Goal: Task Accomplishment & Management: Complete application form

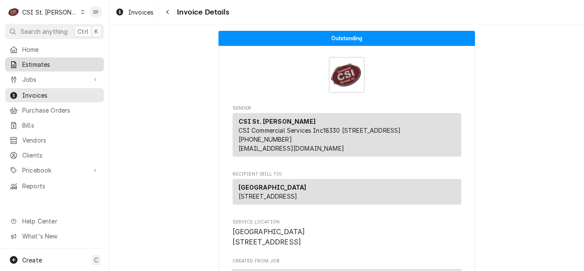
click at [56, 60] on span "Estimates" at bounding box center [60, 64] width 77 height 9
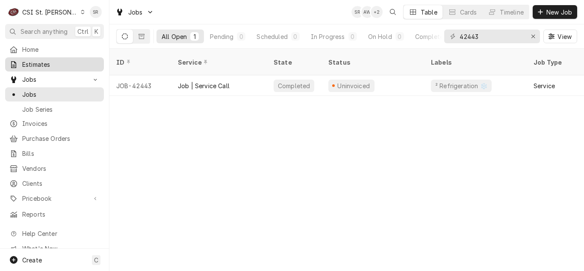
click at [51, 62] on span "Estimates" at bounding box center [60, 64] width 77 height 9
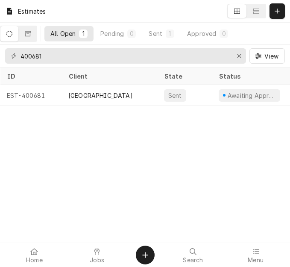
drag, startPoint x: 280, startPoint y: 9, endPoint x: 200, endPoint y: 49, distance: 89.8
click at [280, 9] on icon "Dynamic Content Wrapper" at bounding box center [277, 11] width 5 height 6
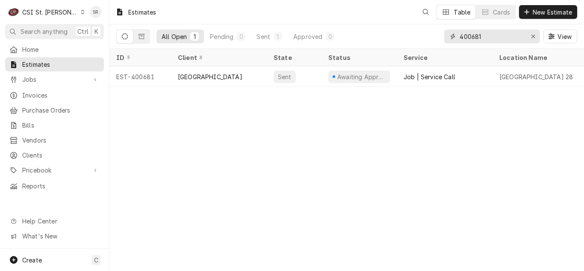
drag, startPoint x: 486, startPoint y: 35, endPoint x: 442, endPoint y: 29, distance: 44.7
click at [441, 31] on div "All Open 1 Pending 0 Sent 1 Approved 0 400681 View" at bounding box center [346, 36] width 461 height 24
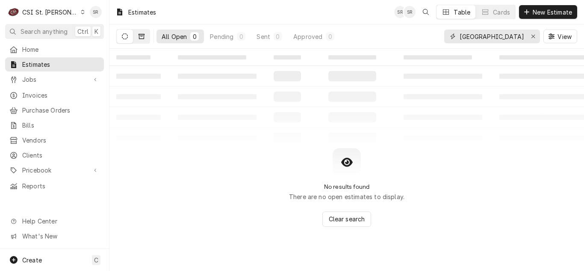
type input "lake st louis"
click at [135, 38] on button "Dynamic Content Wrapper" at bounding box center [141, 36] width 16 height 14
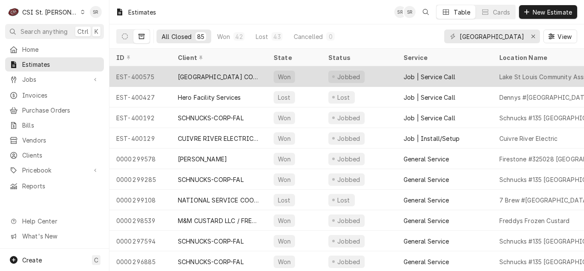
click at [205, 74] on div "[GEOGRAPHIC_DATA] COMMUNITY ASSN" at bounding box center [219, 76] width 82 height 9
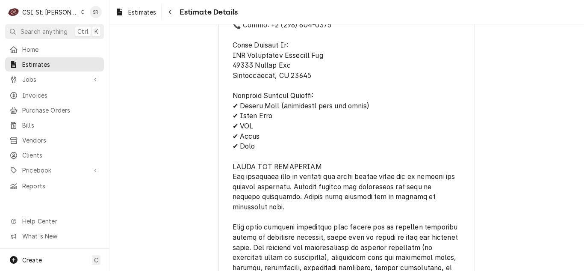
scroll to position [2393, 0]
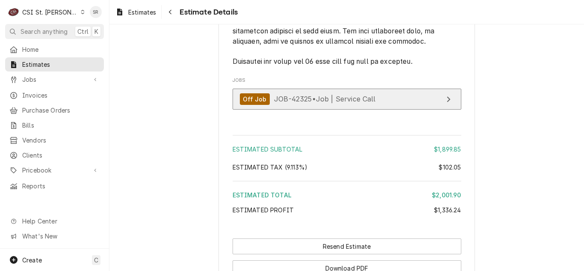
click at [313, 103] on span "JOB-42325 • Job | Service Call" at bounding box center [325, 98] width 102 height 9
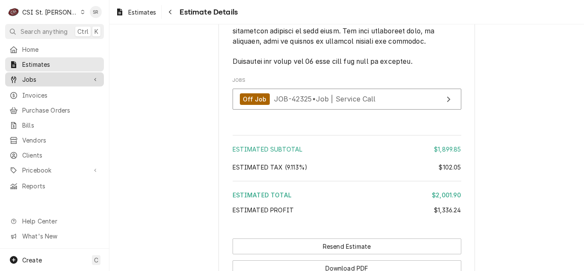
click at [35, 75] on span "Jobs" at bounding box center [54, 79] width 65 height 9
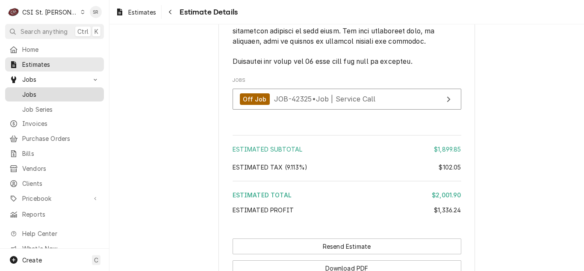
click at [35, 90] on span "Jobs" at bounding box center [60, 94] width 77 height 9
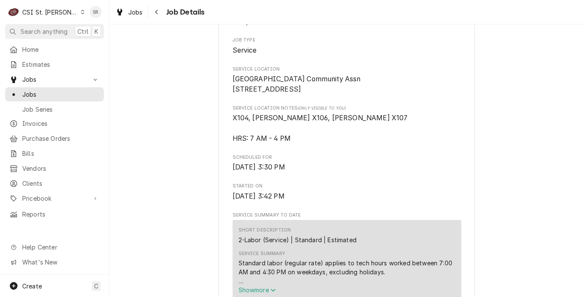
scroll to position [214, 0]
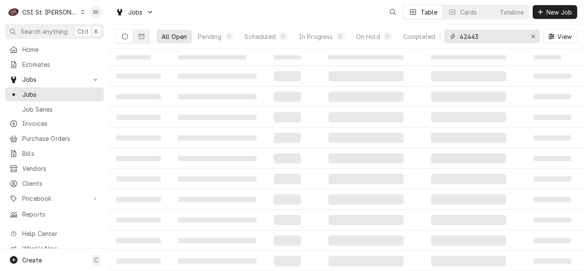
click at [461, 36] on input "42443" at bounding box center [491, 36] width 64 height 14
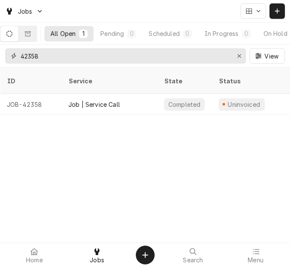
type input "42358"
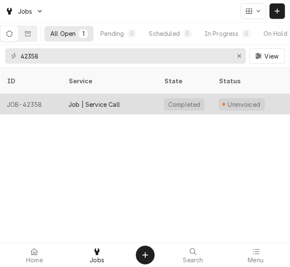
click at [146, 97] on div "Job | Service Call" at bounding box center [110, 104] width 96 height 21
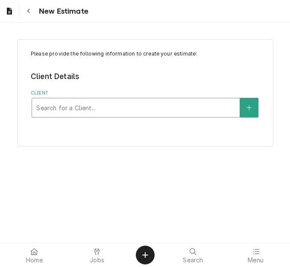
click at [95, 109] on div "Client" at bounding box center [135, 107] width 199 height 15
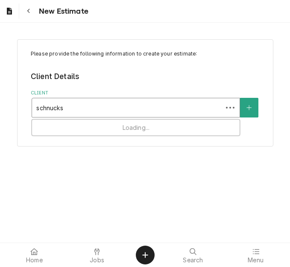
type input "schnucks-"
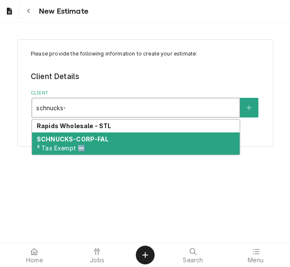
click at [112, 143] on div "SCHNUCKS-CORP-FAL ³ Tax Exempt 🆓" at bounding box center [136, 143] width 208 height 22
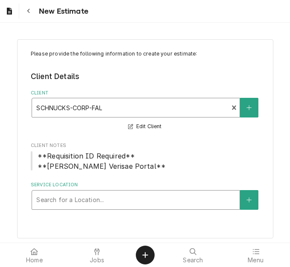
click at [88, 205] on div "Service Location" at bounding box center [135, 199] width 199 height 15
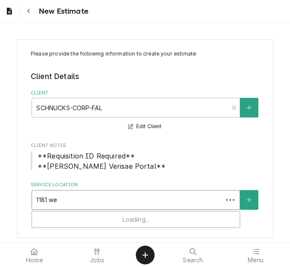
type input "1181 wes"
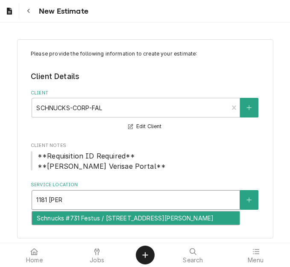
click at [91, 220] on div "Schnucks #731 Festus / [STREET_ADDRESS][PERSON_NAME]" at bounding box center [136, 218] width 208 height 13
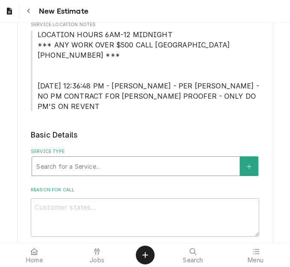
scroll to position [214, 0]
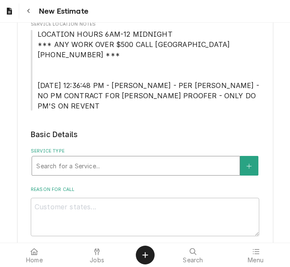
click at [98, 158] on div "Service Type" at bounding box center [135, 165] width 199 height 15
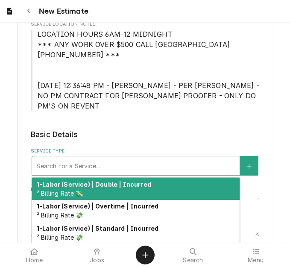
type textarea "x"
type input "s"
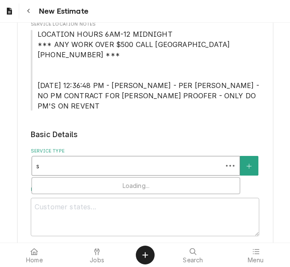
type textarea "x"
type input "se"
type textarea "x"
type input "ser"
type textarea "x"
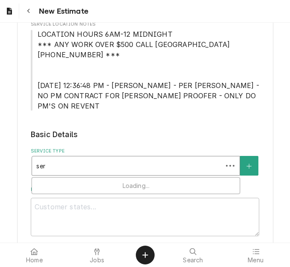
type input "serv"
type textarea "x"
type input "servi"
type textarea "x"
type input "servic"
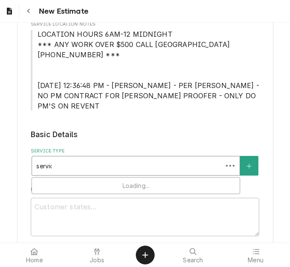
type textarea "x"
type input "service"
type textarea "x"
type input "service"
type textarea "x"
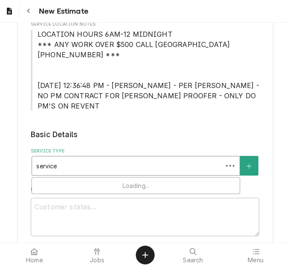
type input "service c"
type textarea "x"
type input "service ca"
type textarea "x"
type input "service cal"
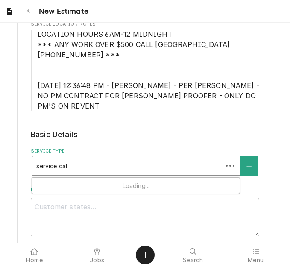
type textarea "x"
type input "service call"
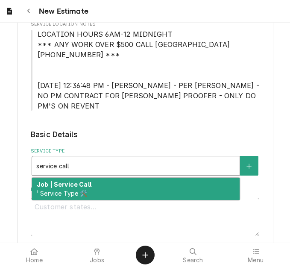
click at [103, 178] on div "Job | Service Call ¹ Service Type 🛠️" at bounding box center [136, 189] width 208 height 22
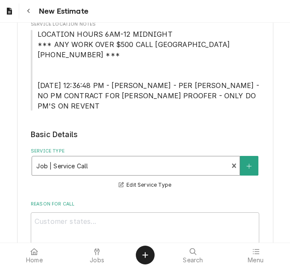
scroll to position [256, 0]
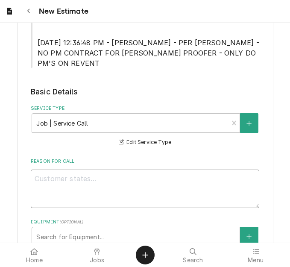
click at [100, 175] on textarea "Reason For Call" at bounding box center [145, 189] width 229 height 38
type textarea "x"
type textarea "q"
type textarea "x"
type textarea "qo"
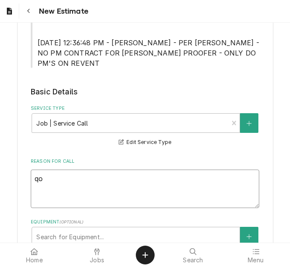
type textarea "x"
type textarea "q"
type textarea "x"
type textarea "Q"
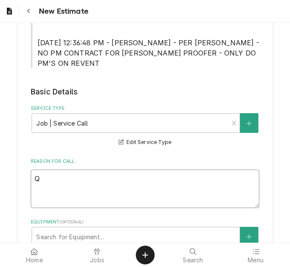
type textarea "x"
type textarea "Qu"
type textarea "x"
type textarea "Quo"
type textarea "x"
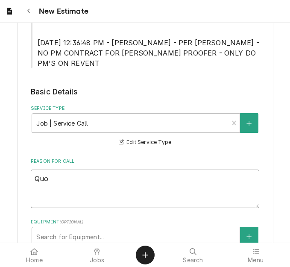
type textarea "Quot"
type textarea "x"
type textarea "Quote"
type textarea "x"
type textarea "Quote t"
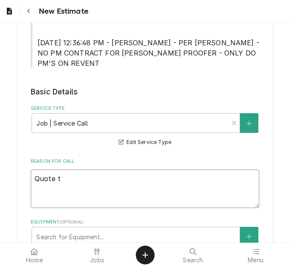
type textarea "x"
type textarea "Quote to"
type textarea "x"
type textarea "Quote to r"
type textarea "x"
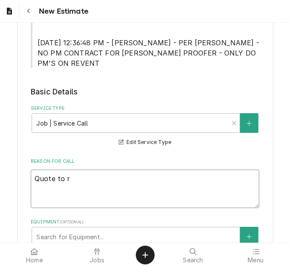
type textarea "Quote to re"
type textarea "x"
type textarea "Quote to rep"
type textarea "x"
type textarea "Quote to repla"
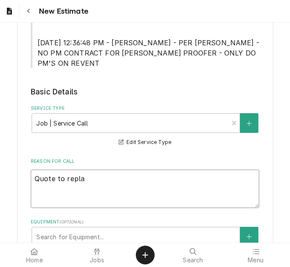
type textarea "x"
type textarea "Quote to replac"
type textarea "x"
type textarea "Quote to replace"
type textarea "x"
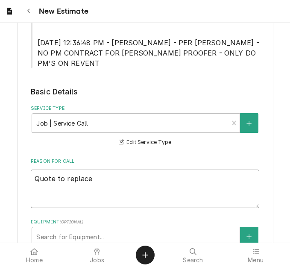
type textarea "Quote to replace e"
type textarea "x"
type textarea "Quote to replace ex"
type textarea "x"
type textarea "Quote to replace exa"
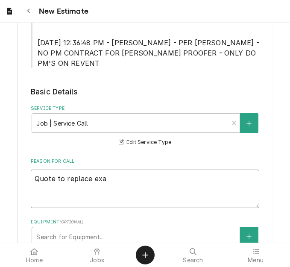
type textarea "x"
type textarea "Quote to replace ex"
type textarea "x"
type textarea "Quote to replace exh"
type textarea "x"
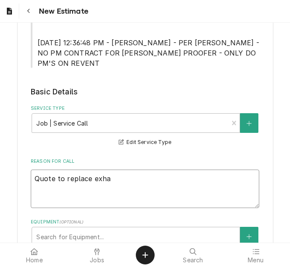
type textarea "Quote to replace exhau"
type textarea "x"
type textarea "Quote to replace exhaus"
type textarea "x"
type textarea "Quote to replace exhause"
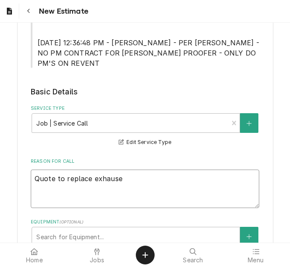
type textarea "x"
type textarea "Quote to replace exhaus"
type textarea "x"
type textarea "Quote to replace exhaust"
type textarea "x"
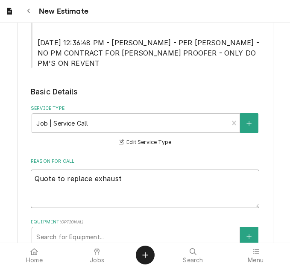
type textarea "Quote to replace exhaust v"
type textarea "x"
type textarea "Quote to replace exhaust va"
type textarea "x"
type textarea "Quote to replace exhaust val"
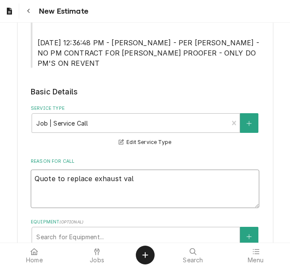
type textarea "x"
type textarea "Quote to replace exhaust valv"
type textarea "x"
type textarea "Quote to replace exhaust valve"
type textarea "x"
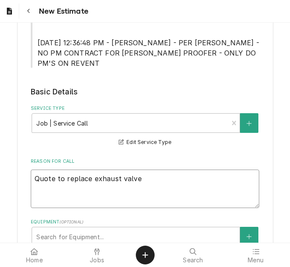
type textarea "Quote to replace exhaust valve,"
type textarea "x"
type textarea "Quote to replace exhaust valve, s"
type textarea "x"
type textarea "Quote to replace exhaust valve, so"
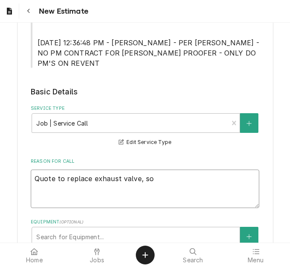
type textarea "x"
type textarea "Quote to replace exhaust valve, sol"
type textarea "x"
type textarea "Quote to replace exhaust valve, sole"
type textarea "x"
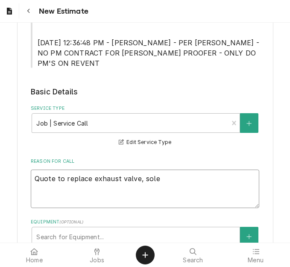
type textarea "Quote to replace exhaust valve, solen"
type textarea "x"
type textarea "Quote to replace exhaust valve, soleno"
type textarea "x"
type textarea "Quote to replace exhaust valve, solenoi"
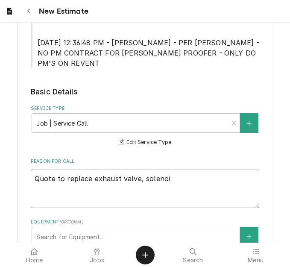
type textarea "x"
type textarea "Quote to replace exhaust valve, solenoid"
type textarea "x"
type textarea "Quote to replace exhaust valve, solenoid,"
type textarea "x"
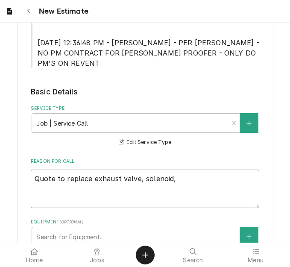
type textarea "Quote to replace exhaust valve, solenoid,"
type textarea "x"
type textarea "Quote to replace exhaust valve, solenoid, s"
type textarea "x"
type textarea "Quote to replace exhaust valve, solenoid, so"
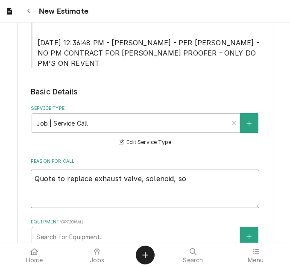
type textarea "x"
type textarea "Quote to replace exhaust valve, solenoid, sol"
type textarea "x"
type textarea "Quote to replace exhaust valve, solenoid, sole"
type textarea "x"
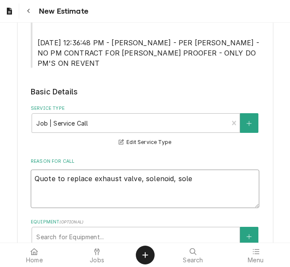
type textarea "Quote to replace exhaust valve, solenoid, solen"
type textarea "x"
type textarea "Quote to replace exhaust valve, solenoid, soleno"
type textarea "x"
type textarea "Quote to replace exhaust valve, solenoid, solenoi"
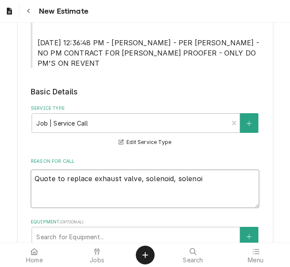
type textarea "x"
type textarea "Quote to replace exhaust valve, solenoid, solenoid"
type textarea "x"
type textarea "Quote to replace exhaust valve, solenoid, solenoid"
type textarea "x"
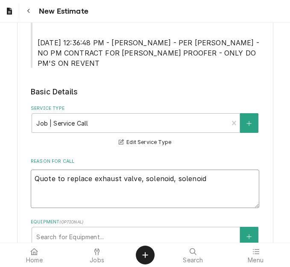
type textarea "Quote to replace exhaust valve, solenoid, solenoid c"
type textarea "x"
type textarea "Quote to replace exhaust valve, solenoid, solenoid ca"
type textarea "x"
type textarea "Quote to replace exhaust valve, solenoid, solenoid cap"
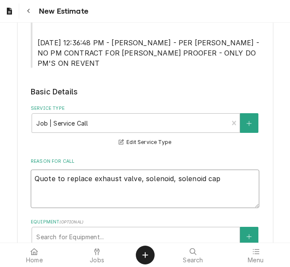
type textarea "x"
type textarea "Quote to replace exhaust valve, solenoid, solenoid capa"
type textarea "x"
type textarea "Quote to replace exhaust valve, solenoid, solenoid capac"
type textarea "x"
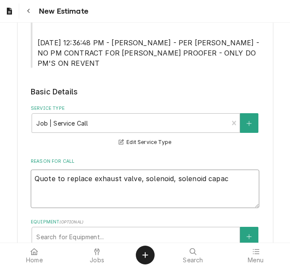
type textarea "Quote to replace exhaust valve, solenoid, solenoid capaci"
type textarea "x"
type textarea "Quote to replace exhaust valve, solenoid, solenoid capacio"
type textarea "x"
type textarea "Quote to replace exhaust valve, solenoid, solenoid capaciot"
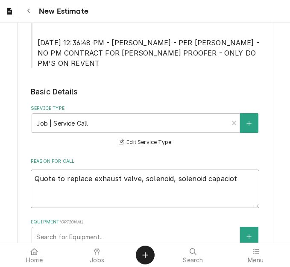
type textarea "x"
type textarea "Quote to replace exhaust valve, solenoid, solenoid capacio"
type textarea "x"
type textarea "Quote to replace exhaust valve, solenoid, solenoid capaci"
type textarea "x"
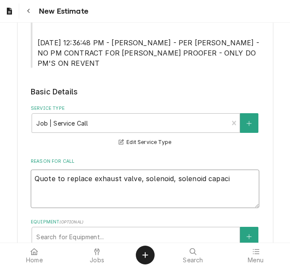
type textarea "Quote to replace exhaust valve, solenoid, solenoid capacit"
type textarea "x"
type textarea "Quote to replace exhaust valve, solenoid, solenoid capacito"
type textarea "x"
type textarea "Quote to replace exhaust valve, solenoid, solenoid capacitor"
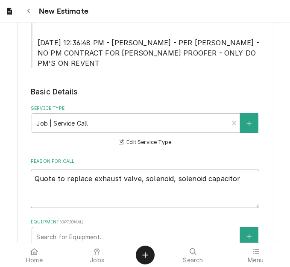
type textarea "x"
type textarea "Quote to replace exhaust valve, solenoid, solenoid capacitor a"
type textarea "x"
type textarea "Quote to replace exhaust valve, solenoid, solenoid capacitor an"
type textarea "x"
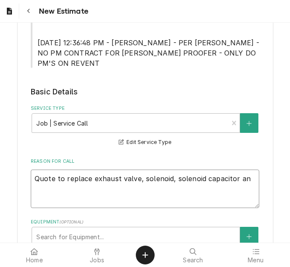
type textarea "Quote to replace exhaust valve, solenoid, solenoid capacitor and"
type textarea "x"
type textarea "Quote to replace exhaust valve, solenoid, solenoid capacitor and"
type textarea "x"
type textarea "Quote to replace exhaust valve, solenoid, solenoid capacitor and f"
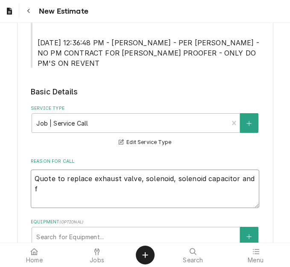
type textarea "x"
type textarea "Quote to replace exhaust valve, solenoid, solenoid capacitor and fu"
type textarea "x"
type textarea "Quote to replace exhaust valve, solenoid, solenoid capacitor and fus"
type textarea "x"
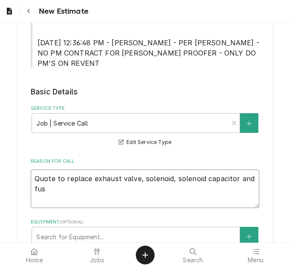
type textarea "Quote to replace exhaust valve, solenoid, solenoid capacitor and fuse"
type textarea "x"
type textarea "Quote to replace exhaust valve, solenoid, solenoid capacitor and fuses"
type textarea "x"
type textarea "Quote to replace exhaust valve, solenoid, solenoid capacitor and fuses"
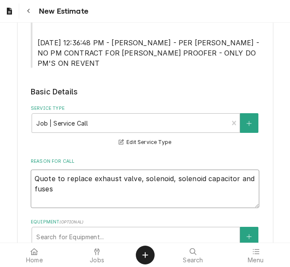
type textarea "x"
type textarea "Quote to replace exhaust valve, solenoid, solenoid capacitor and fuses o"
type textarea "x"
type textarea "Quote to replace exhaust valve, solenoid, solenoid capacitor and fuses on"
type textarea "x"
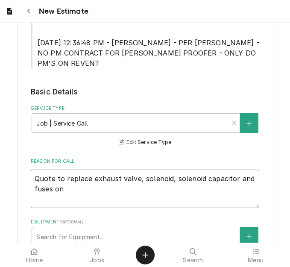
type textarea "Quote to replace exhaust valve, solenoid, solenoid capacitor and fuses on"
click at [233, 170] on textarea "Quote to replace exhaust valve, solenoid, solenoid capacitor and fuses on" at bounding box center [145, 189] width 229 height 38
type textarea "x"
type textarea "Quote to replace exhaust valve, solenoid, solenoid capacitorand fuses on"
type textarea "x"
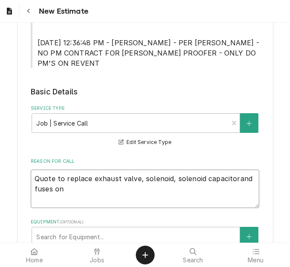
type textarea "Quote to replace exhaust valve, solenoid, solenoid capacitor,and fuses on"
type textarea "x"
type textarea "Quote to replace exhaust valve, solenoid, solenoid capacitor, and fuses on"
type textarea "x"
type textarea "Quote to replace exhaust valve, solenoid, solenoid capacitor, rand fuses on"
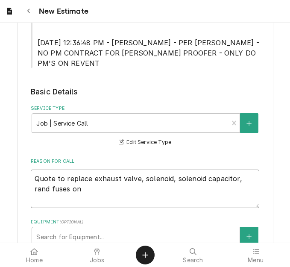
type textarea "x"
type textarea "Quote to replace exhaust valve, solenoid, solenoid capacitor, reand fuses on"
type textarea "x"
type textarea "Quote to replace exhaust valve, solenoid, solenoid capacitor, reland fuses on"
type textarea "x"
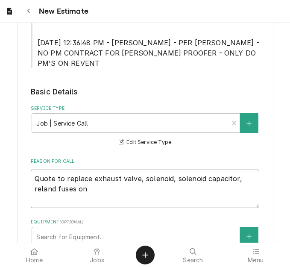
type textarea "Quote to replace exhaust valve, solenoid, solenoid capacitor, relaand fuses on"
type textarea "x"
click at [108, 181] on textarea "Quote to replace exhaust valve, solenoid, solenoid capacitor, relay board and f…" at bounding box center [145, 189] width 229 height 38
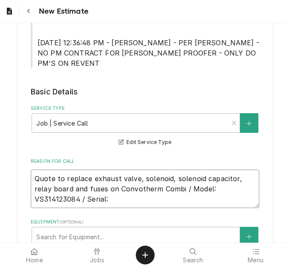
drag, startPoint x: 238, startPoint y: 179, endPoint x: 193, endPoint y: 180, distance: 45.3
click at [193, 180] on textarea "Quote to replace exhaust valve, solenoid, solenoid capacitor, relay board and f…" at bounding box center [145, 189] width 229 height 38
click at [68, 193] on textarea "Quote to replace exhaust valve, solenoid, solenoid capacitor, relay board and f…" at bounding box center [145, 189] width 229 height 38
paste textarea "VS314123084"
drag, startPoint x: 237, startPoint y: 178, endPoint x: 194, endPoint y: 179, distance: 43.6
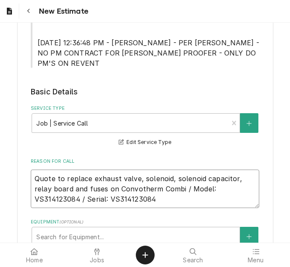
click at [194, 179] on textarea "Quote to replace exhaust valve, solenoid, solenoid capacitor, relay board and f…" at bounding box center [145, 189] width 229 height 38
click at [123, 185] on textarea "Quote to replace exhaust valve, solenoid, solenoid capacitor, relay board and f…" at bounding box center [145, 189] width 229 height 38
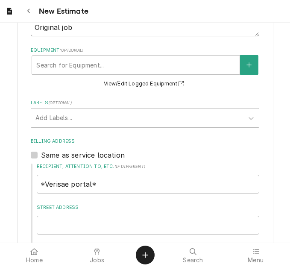
scroll to position [429, 0]
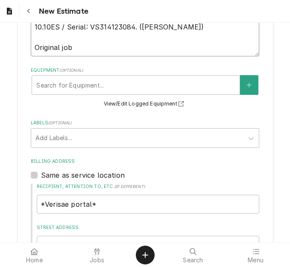
click at [84, 40] on textarea "Quote to replace exhaust valve, solenoid, solenoid capacitor, relay board and f…" at bounding box center [145, 26] width 229 height 59
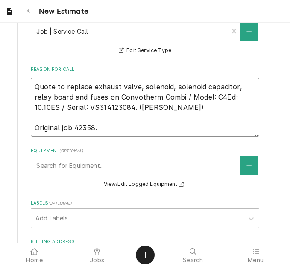
scroll to position [343, 0]
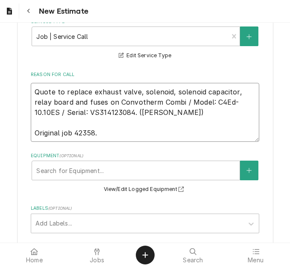
drag, startPoint x: 92, startPoint y: 103, endPoint x: 21, endPoint y: 80, distance: 74.8
click at [21, 80] on div "Please provide the following information to create your estimate: Client Detail…" at bounding box center [145, 155] width 256 height 918
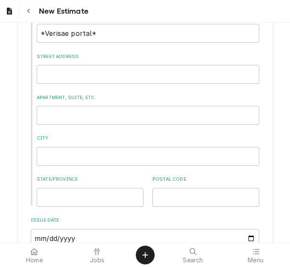
scroll to position [711, 0]
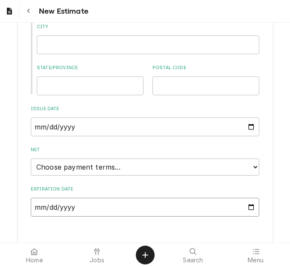
click at [248, 198] on input "Expiration Date" at bounding box center [145, 207] width 229 height 19
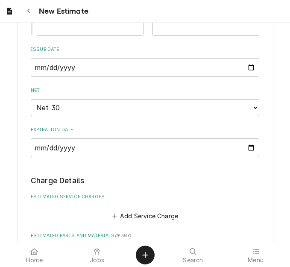
scroll to position [886, 0]
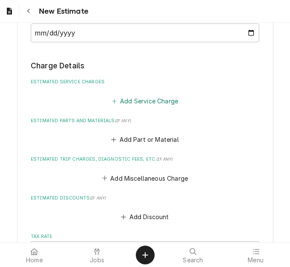
click at [124, 95] on button "Add Service Charge" at bounding box center [144, 101] width 69 height 12
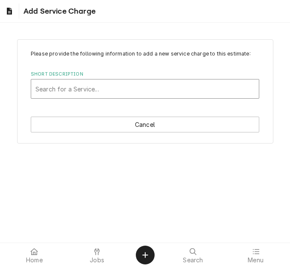
click at [88, 95] on div "Short Description" at bounding box center [144, 88] width 219 height 15
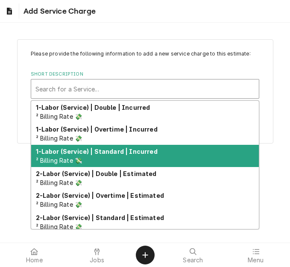
click at [99, 153] on strong "1-Labor (Service) | Standard | Incurred" at bounding box center [97, 151] width 122 height 7
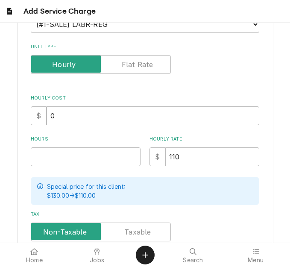
scroll to position [128, 0]
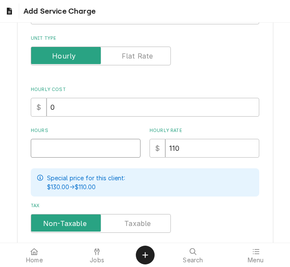
click at [56, 148] on input "Hours" at bounding box center [86, 148] width 110 height 19
click at [64, 151] on input "Hours" at bounding box center [86, 148] width 110 height 19
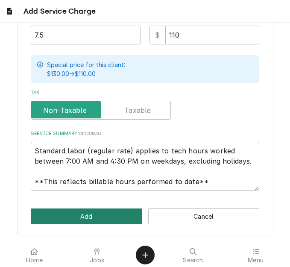
click at [77, 215] on button "Add" at bounding box center [87, 217] width 112 height 16
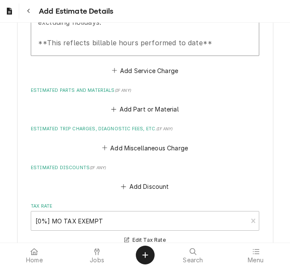
scroll to position [1089, 0]
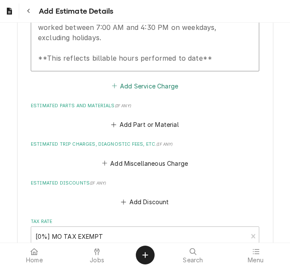
click at [130, 80] on button "Add Service Charge" at bounding box center [144, 86] width 69 height 12
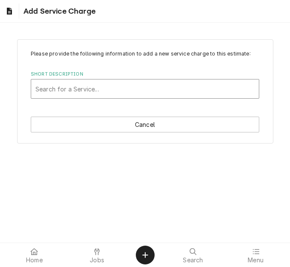
click at [93, 85] on div "Short Description" at bounding box center [144, 88] width 219 height 15
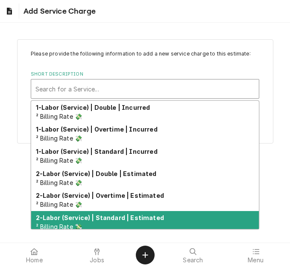
click at [105, 218] on strong "2-Labor (Service) | Standard | Estimated" at bounding box center [100, 217] width 128 height 7
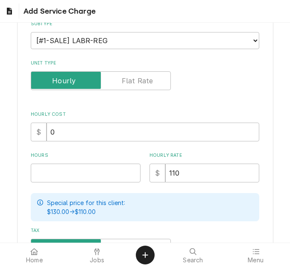
scroll to position [128, 0]
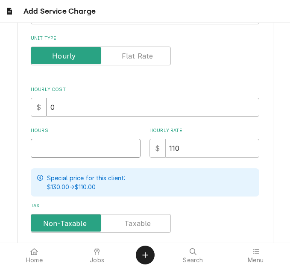
click at [47, 147] on input "Hours" at bounding box center [86, 148] width 110 height 19
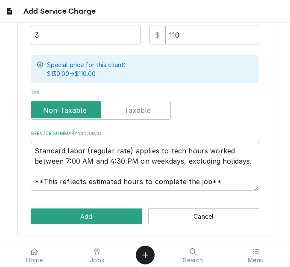
scroll to position [244, 0]
click at [70, 207] on div "Please provide the following information to add a new service charge to this es…" at bounding box center [145, 17] width 256 height 438
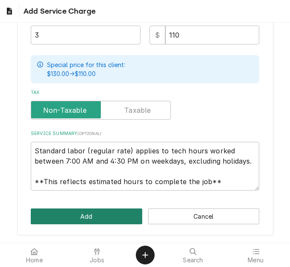
click at [70, 212] on button "Add" at bounding box center [87, 217] width 112 height 16
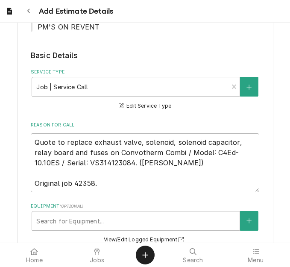
scroll to position [250, 0]
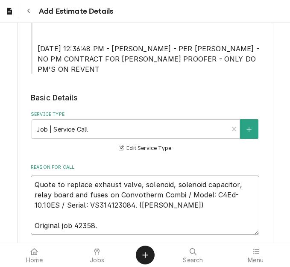
drag, startPoint x: 97, startPoint y: 184, endPoint x: 88, endPoint y: 177, distance: 10.6
click at [88, 177] on textarea "Quote to replace exhaust valve, solenoid, solenoid capacitor, relay board and f…" at bounding box center [145, 205] width 229 height 59
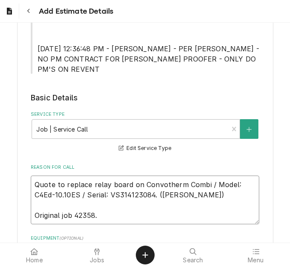
drag, startPoint x: 152, startPoint y: 184, endPoint x: 15, endPoint y: 168, distance: 138.2
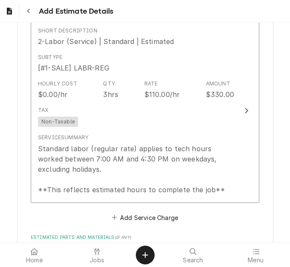
scroll to position [1191, 0]
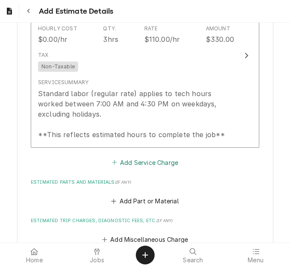
click at [128, 158] on button "Add Service Charge" at bounding box center [144, 162] width 69 height 12
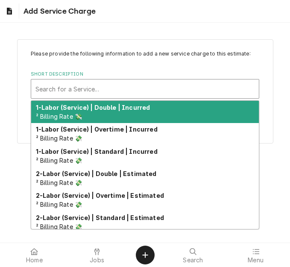
click at [97, 91] on div "Short Description" at bounding box center [144, 88] width 219 height 15
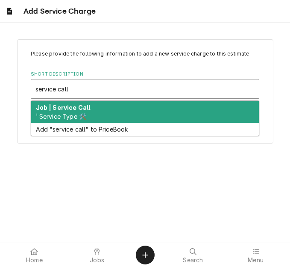
click at [81, 112] on div "Job | Service Call ¹ Service Type 🛠️" at bounding box center [145, 112] width 228 height 22
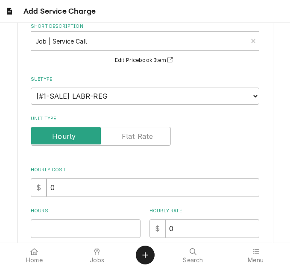
scroll to position [85, 0]
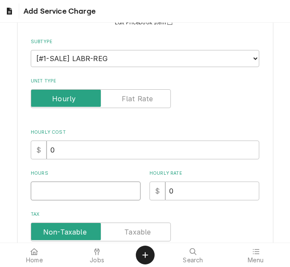
click at [50, 187] on input "Hours" at bounding box center [86, 191] width 110 height 19
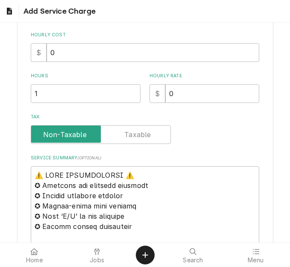
scroll to position [256, 0]
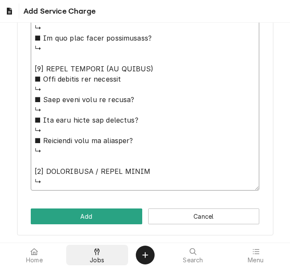
drag, startPoint x: 33, startPoint y: 102, endPoint x: 89, endPoint y: 255, distance: 162.9
click at [89, 255] on body "Add Service Charge Please provide the following information to add a new servic…" at bounding box center [145, 133] width 290 height 267
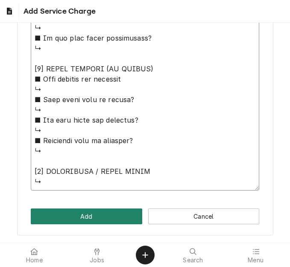
paste textarea "Quote to replace relay board on Convotherm Combi / Model: C4Ed-10.10ES / Serial…"
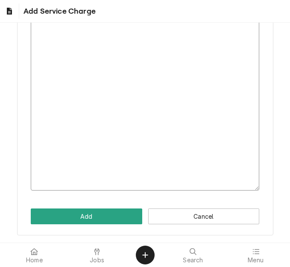
scroll to position [177, 0]
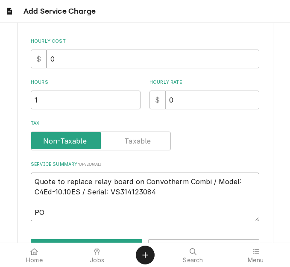
click at [67, 213] on textarea "Quote to replace relay board on Convotherm Combi / Model: C4Ed-10.10ES / Serial…" at bounding box center [145, 197] width 229 height 49
paste textarea "72019251"
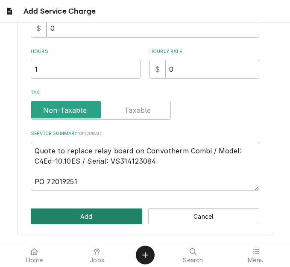
click at [80, 212] on button "Add" at bounding box center [87, 217] width 112 height 16
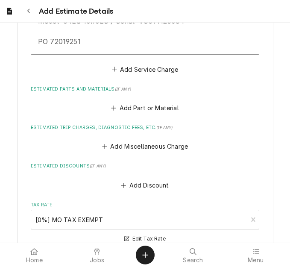
scroll to position [1447, 0]
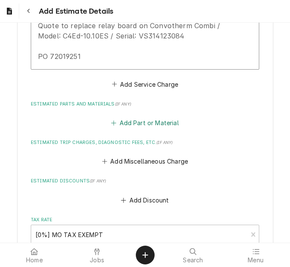
click at [136, 117] on button "Add Part or Material" at bounding box center [145, 123] width 71 height 12
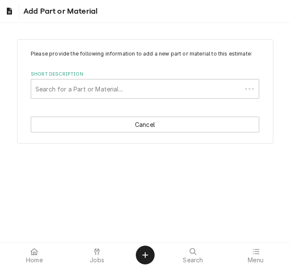
click at [57, 89] on div "Short Description" at bounding box center [136, 88] width 202 height 15
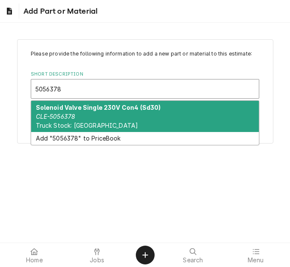
click at [68, 113] on em "CLE-5056378" at bounding box center [56, 116] width 40 height 7
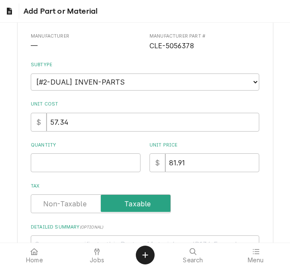
scroll to position [128, 0]
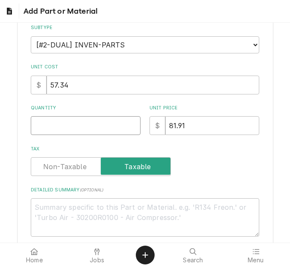
click at [60, 131] on input "Quantity" at bounding box center [86, 125] width 110 height 19
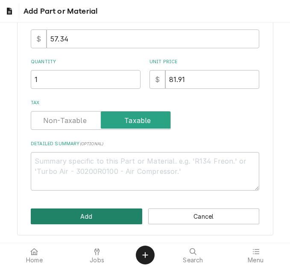
click at [81, 219] on button "Add" at bounding box center [87, 217] width 112 height 16
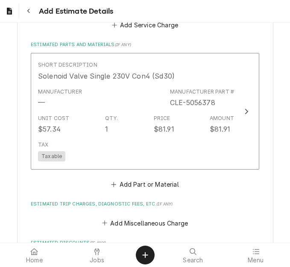
scroll to position [1517, 0]
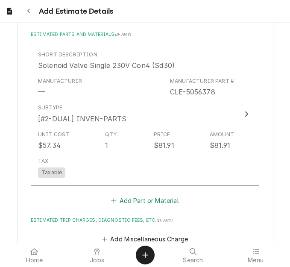
click at [127, 194] on button "Add Part or Material" at bounding box center [145, 200] width 71 height 12
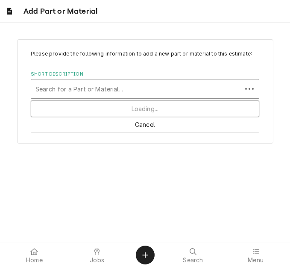
click at [106, 86] on div "Short Description" at bounding box center [136, 88] width 202 height 15
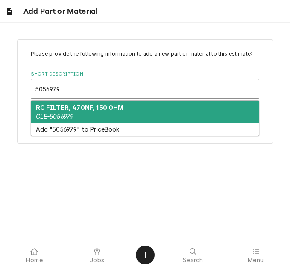
click at [106, 106] on strong "RC FILTER, 470NF, 150 OHM" at bounding box center [80, 107] width 88 height 7
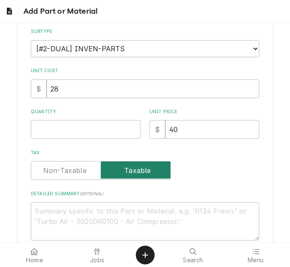
scroll to position [128, 0]
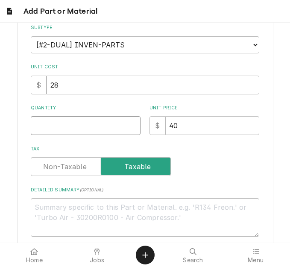
click at [50, 128] on input "Quantity" at bounding box center [86, 125] width 110 height 19
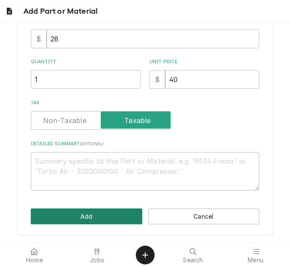
click at [76, 215] on button "Add" at bounding box center [87, 217] width 112 height 16
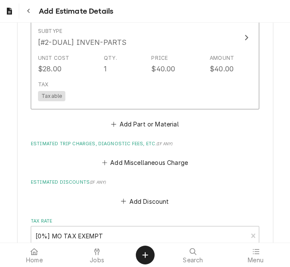
scroll to position [1741, 0]
click at [130, 118] on button "Add Part or Material" at bounding box center [145, 124] width 71 height 12
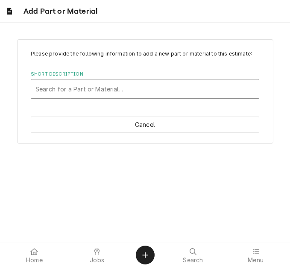
click at [71, 90] on div "Short Description" at bounding box center [144, 88] width 219 height 15
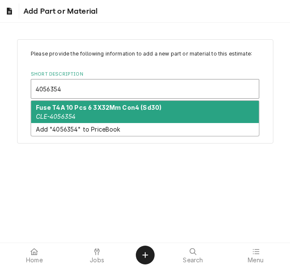
click at [70, 114] on em "CLE-4056354" at bounding box center [56, 116] width 40 height 7
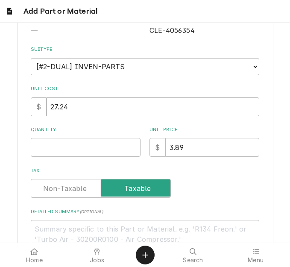
scroll to position [128, 0]
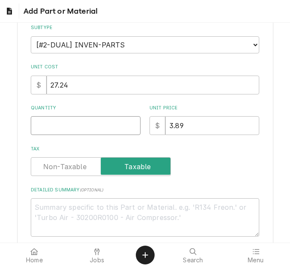
click at [60, 127] on input "Quantity" at bounding box center [86, 125] width 110 height 19
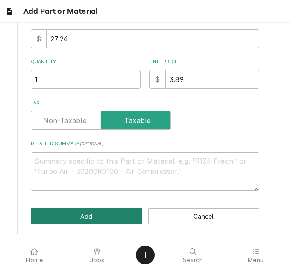
click at [91, 215] on button "Add" at bounding box center [87, 217] width 112 height 16
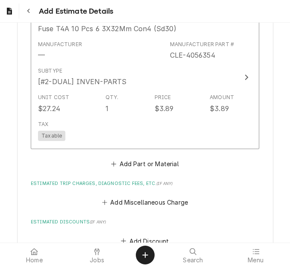
scroll to position [1864, 0]
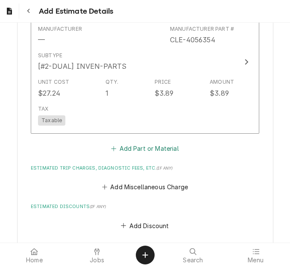
click at [131, 142] on button "Add Part or Material" at bounding box center [145, 148] width 71 height 12
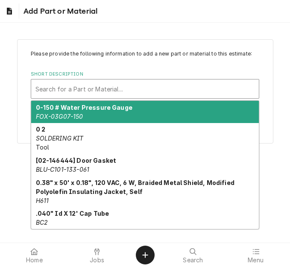
click at [96, 91] on div "Short Description" at bounding box center [144, 88] width 219 height 15
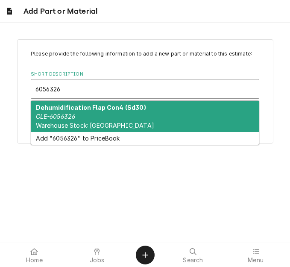
click at [92, 113] on div "Dehumidification Flap Con4 (Sd30) CLE-6056326 Warehouse Stock: Cleveland" at bounding box center [145, 116] width 228 height 31
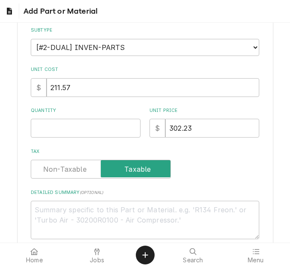
scroll to position [128, 0]
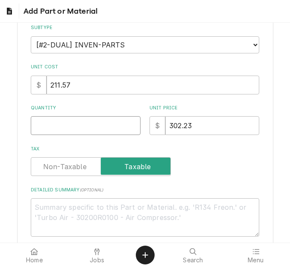
click at [74, 132] on input "Quantity" at bounding box center [86, 125] width 110 height 19
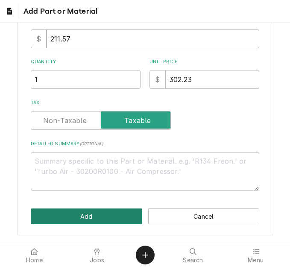
click at [112, 218] on button "Add" at bounding box center [87, 217] width 112 height 16
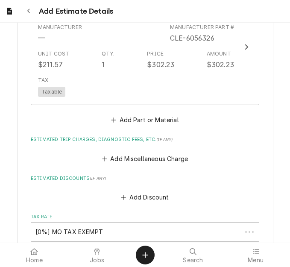
scroll to position [2013, 0]
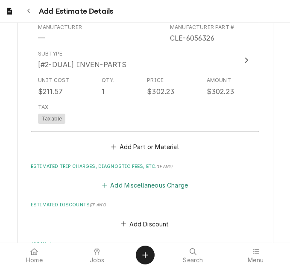
click at [119, 180] on button "Add Miscellaneous Charge" at bounding box center [144, 186] width 89 height 12
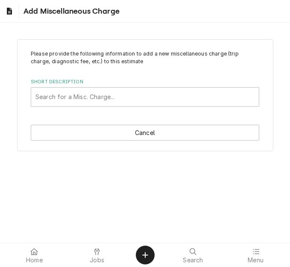
click at [90, 96] on div "Short Description" at bounding box center [144, 96] width 219 height 15
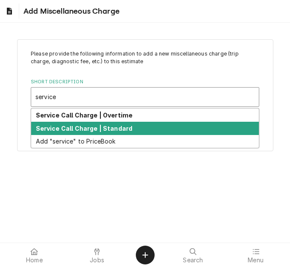
click at [92, 130] on strong "Service Call Charge | Standard" at bounding box center [84, 128] width 97 height 7
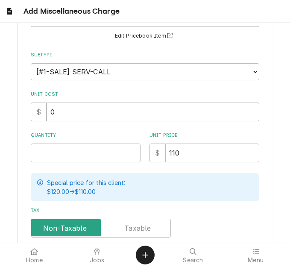
scroll to position [85, 0]
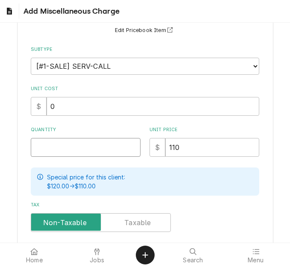
click at [64, 146] on input "Quantity" at bounding box center [86, 147] width 110 height 19
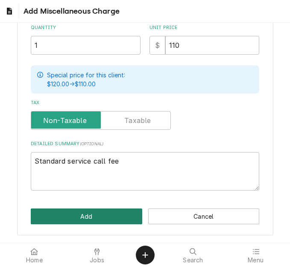
click at [92, 222] on button "Add" at bounding box center [87, 217] width 112 height 16
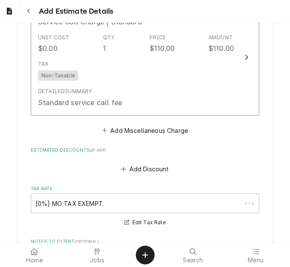
scroll to position [2216, 0]
click at [135, 124] on button "Add Miscellaneous Charge" at bounding box center [144, 130] width 89 height 12
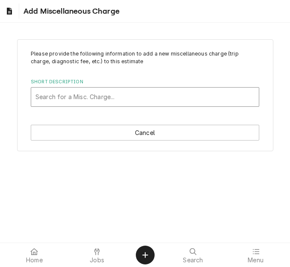
click at [83, 97] on div "Short Description" at bounding box center [144, 96] width 219 height 15
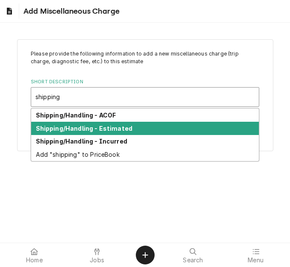
click at [89, 125] on strong "Shipping/Handling - Estimated" at bounding box center [84, 128] width 97 height 7
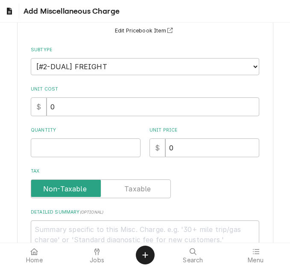
scroll to position [85, 0]
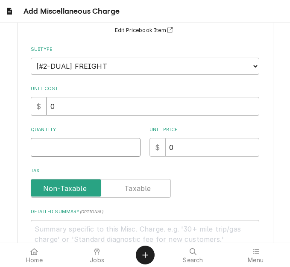
click at [74, 156] on input "Quantity" at bounding box center [86, 147] width 110 height 19
drag, startPoint x: 180, startPoint y: 148, endPoint x: 163, endPoint y: 149, distance: 17.1
click at [165, 148] on input "0" at bounding box center [212, 147] width 94 height 19
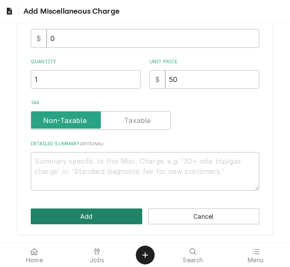
click at [80, 211] on button "Add" at bounding box center [87, 217] width 112 height 16
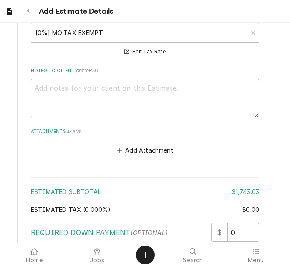
scroll to position [2573, 0]
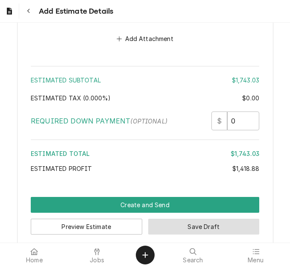
click at [167, 219] on button "Save Draft" at bounding box center [204, 227] width 112 height 16
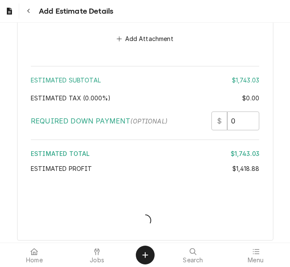
scroll to position [2614, 0]
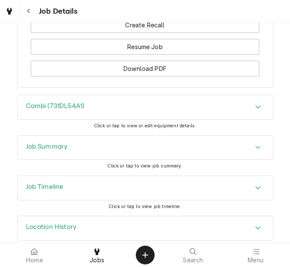
scroll to position [1315, 0]
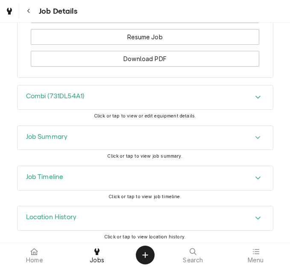
click at [76, 133] on div "Job Summary" at bounding box center [146, 138] width 256 height 24
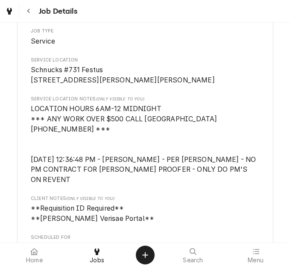
scroll to position [56, 0]
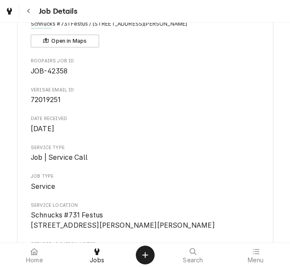
click at [53, 100] on span "72019251" at bounding box center [46, 100] width 30 height 8
copy span "72019251"
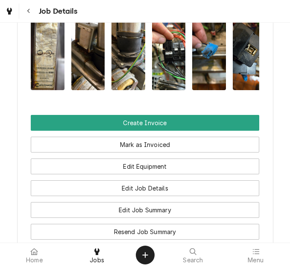
scroll to position [1039, 0]
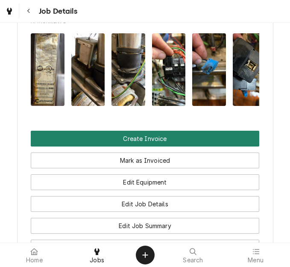
click at [153, 135] on button "Create Invoice" at bounding box center [145, 139] width 229 height 16
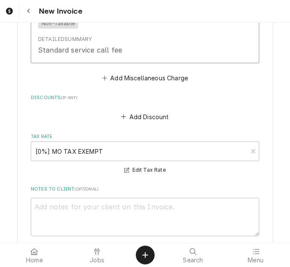
scroll to position [3248, 0]
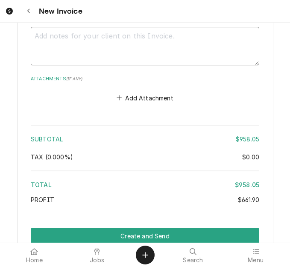
click at [124, 52] on textarea "Notes to Client ( optional )" at bounding box center [145, 46] width 229 height 38
type textarea "x"
type textarea "q"
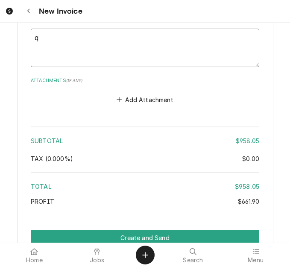
type textarea "x"
type textarea "qu"
type textarea "x"
type textarea "quo"
type textarea "x"
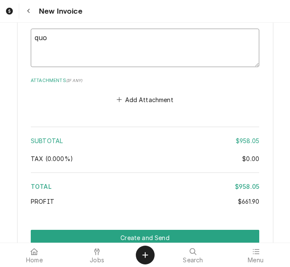
type textarea "quot"
type textarea "x"
type textarea "quote"
type textarea "x"
type textarea "quoted"
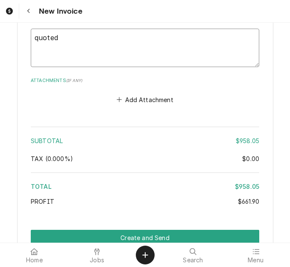
type textarea "x"
type textarea "quoted"
type textarea "x"
type textarea "quoted o"
type textarea "x"
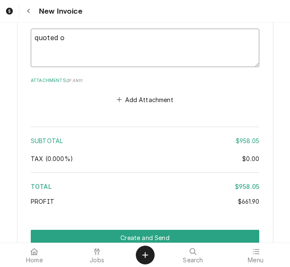
type textarea "quoted on"
type textarea "x"
type textarea "quoted on"
click at [124, 35] on textarea "quoted on" at bounding box center [145, 48] width 229 height 38
type textarea "x"
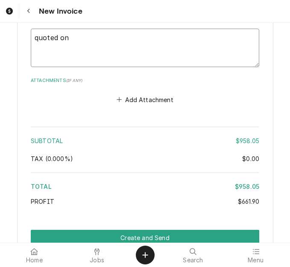
type textarea "quoted on 4"
type textarea "x"
type textarea "quoted on 40"
type textarea "x"
type textarea "quoted on 400"
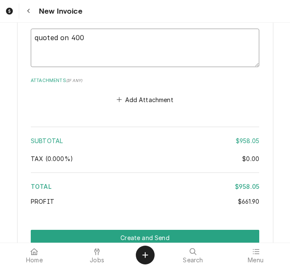
type textarea "x"
type textarea "quoted on 4007"
type textarea "x"
type textarea "quoted on 40070"
type textarea "x"
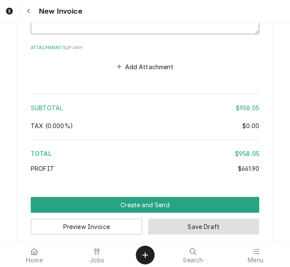
type textarea "quoted on 400703"
click at [182, 219] on button "Save Draft" at bounding box center [204, 227] width 112 height 16
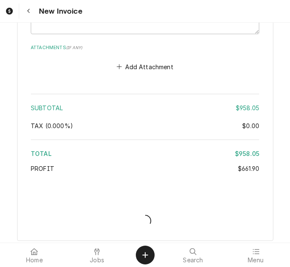
scroll to position [3275, 0]
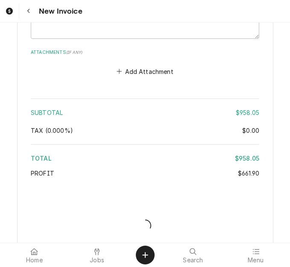
type textarea "x"
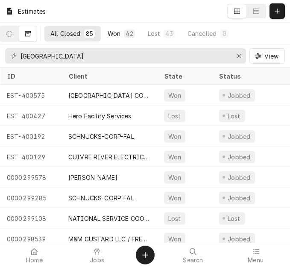
click at [135, 34] on div "42" at bounding box center [129, 33] width 11 height 9
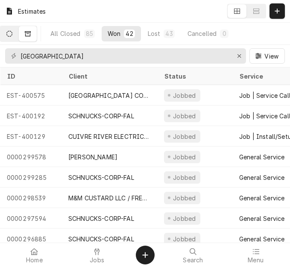
click at [12, 33] on icon "Dynamic Content Wrapper" at bounding box center [9, 34] width 6 height 6
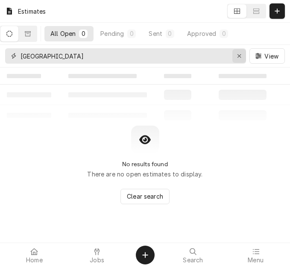
click at [241, 59] on div "Erase input" at bounding box center [239, 56] width 9 height 9
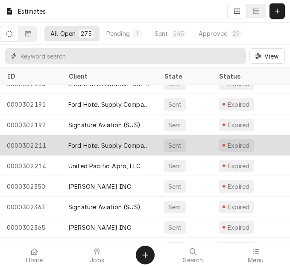
scroll to position [114, 0]
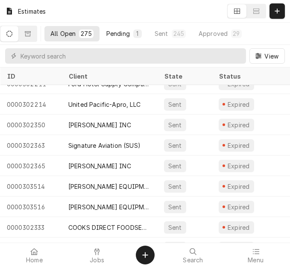
click at [119, 36] on div "Pending" at bounding box center [118, 33] width 24 height 9
